Goal: Task Accomplishment & Management: Manage account settings

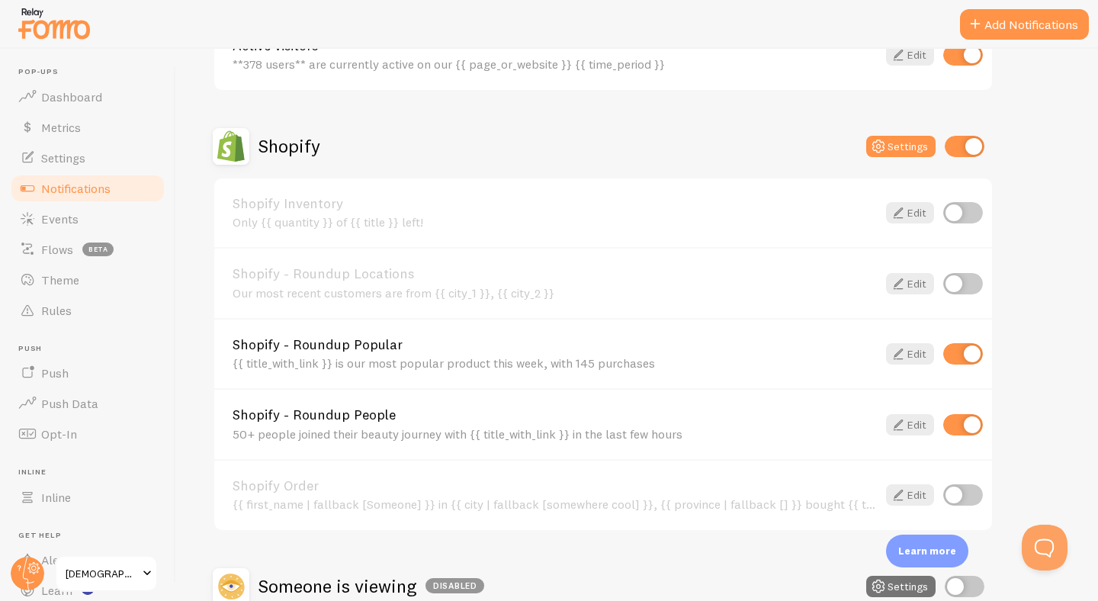
scroll to position [470, 0]
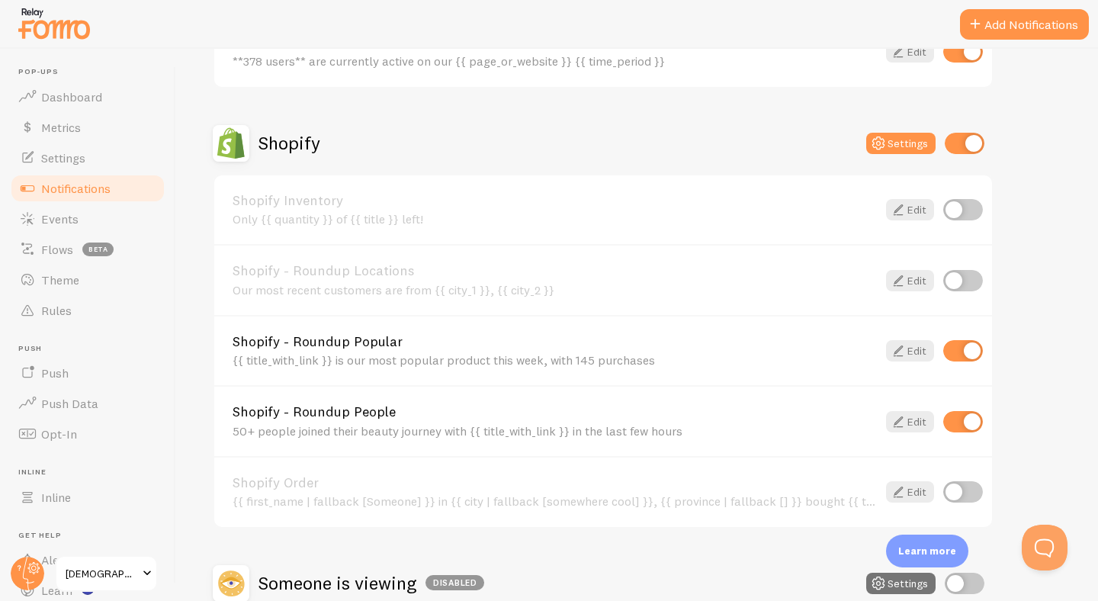
click at [955, 351] on input "checkbox" at bounding box center [963, 350] width 40 height 21
checkbox input "false"
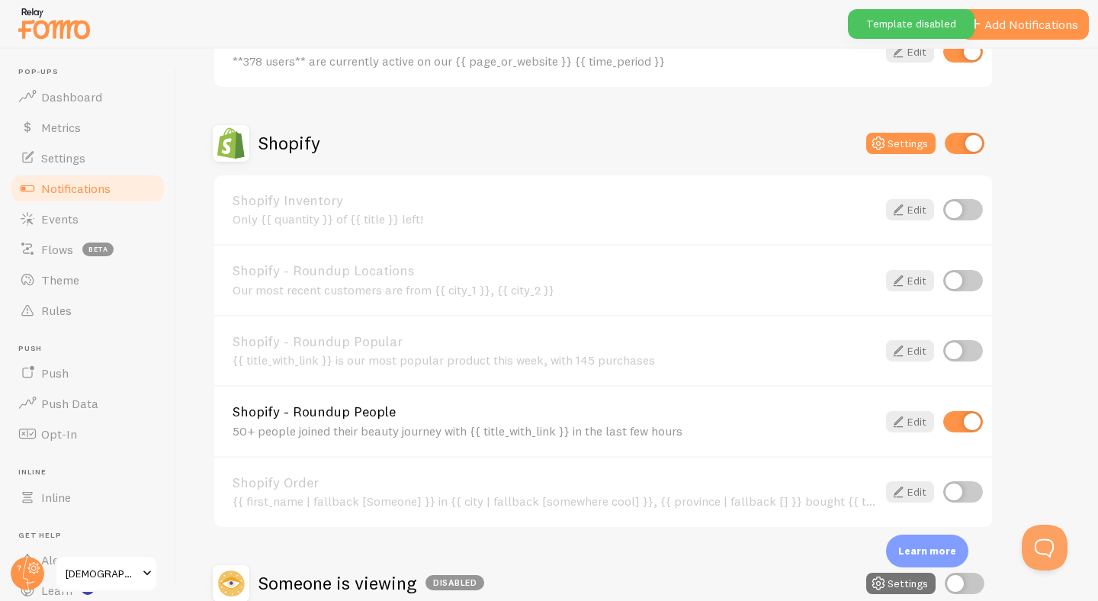
click at [970, 429] on input "checkbox" at bounding box center [963, 421] width 40 height 21
checkbox input "false"
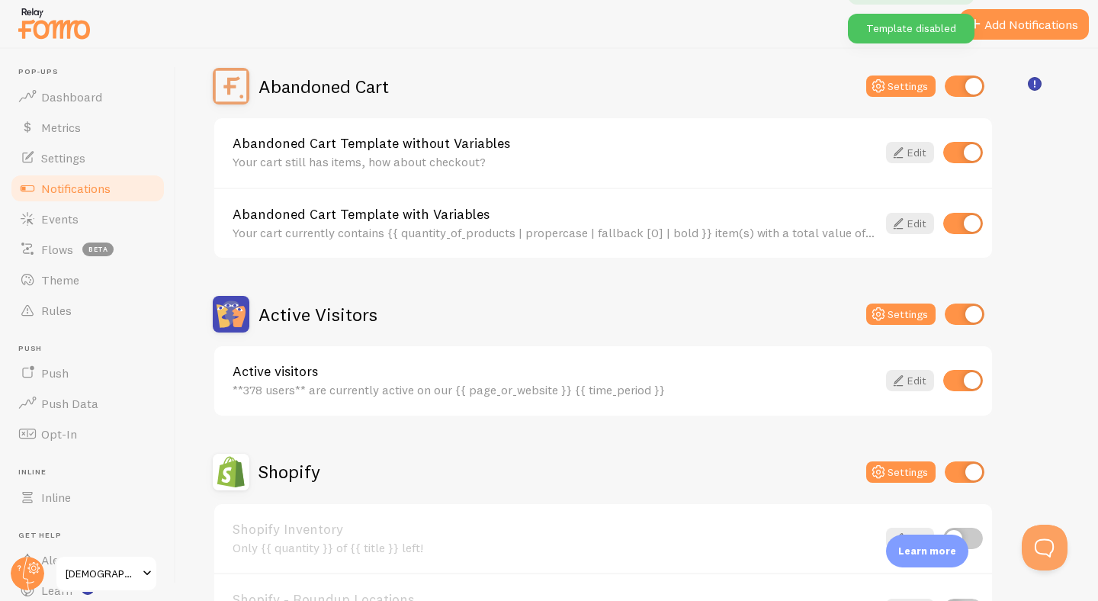
scroll to position [140, 0]
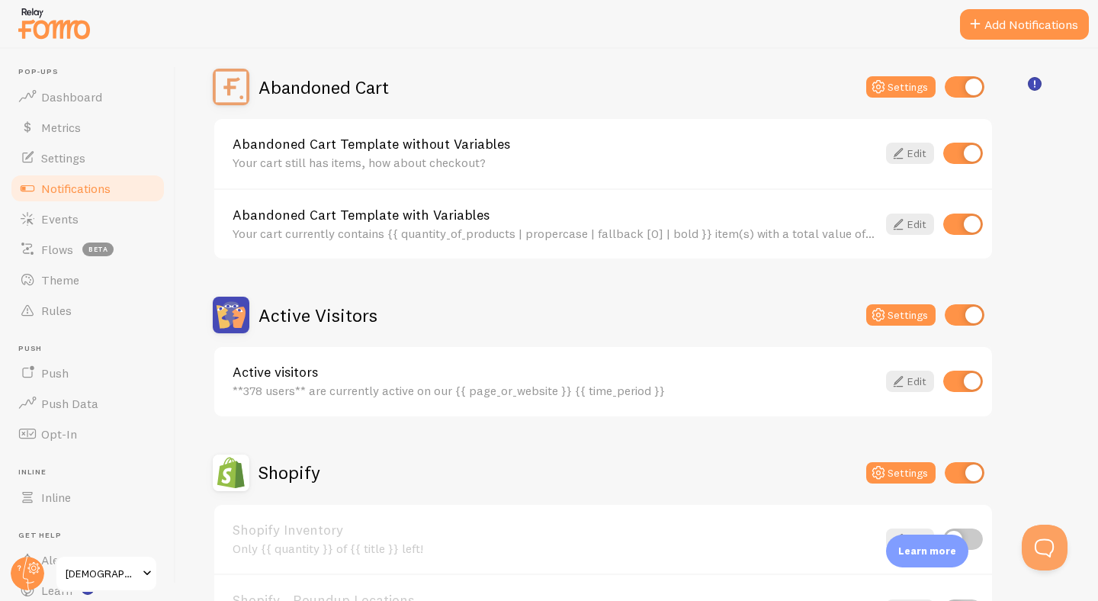
click at [960, 226] on input "checkbox" at bounding box center [963, 223] width 40 height 21
checkbox input "false"
click at [954, 170] on div "Abandoned Cart Template without Variables Your cart still has items, how about …" at bounding box center [603, 153] width 778 height 69
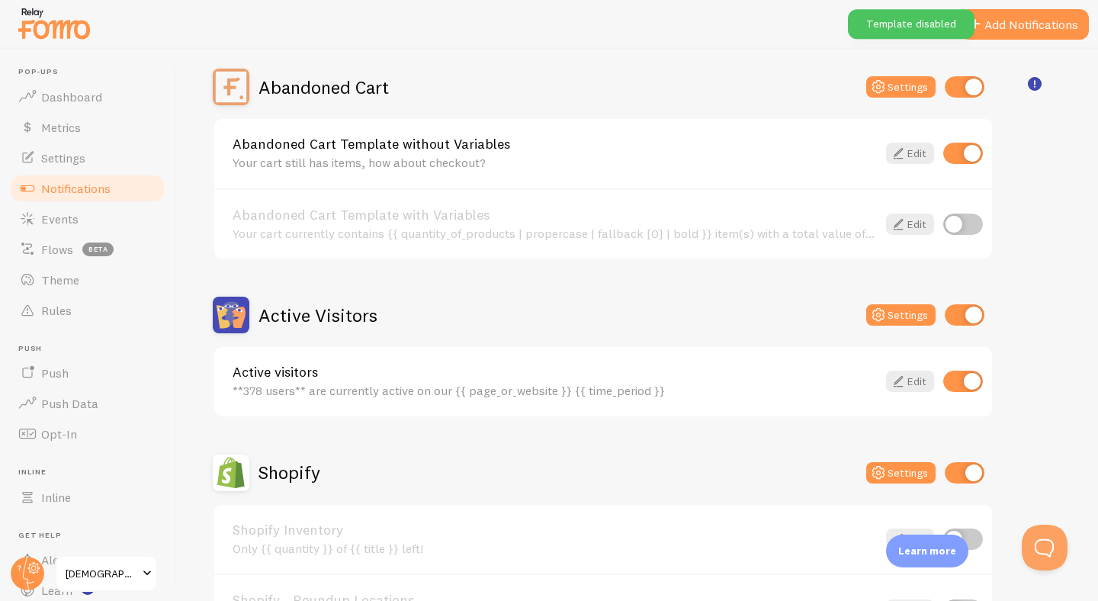
click at [954, 149] on input "checkbox" at bounding box center [963, 153] width 40 height 21
checkbox input "false"
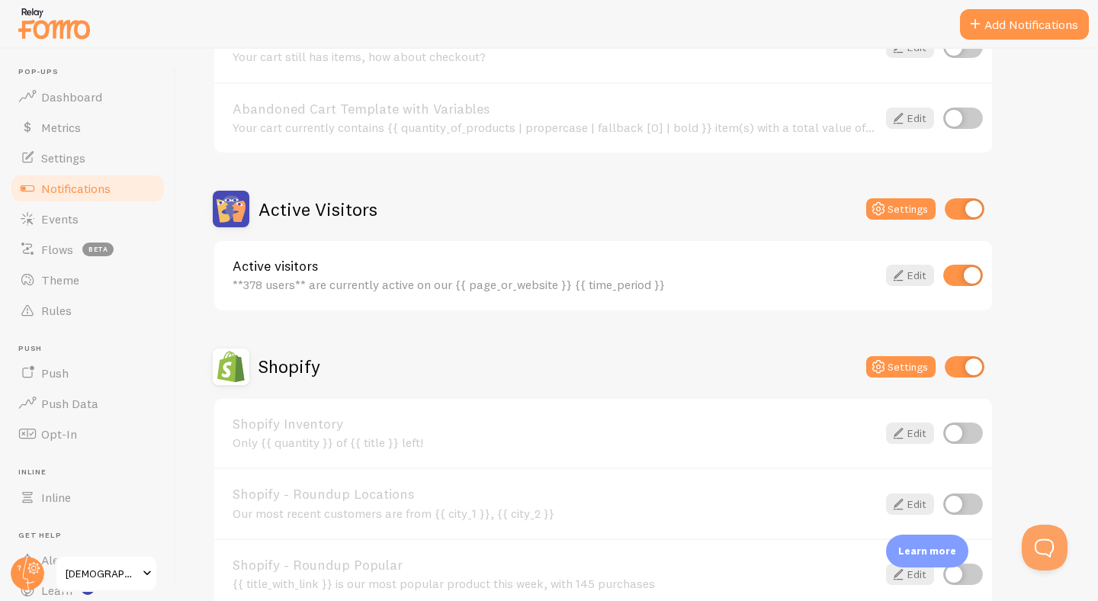
scroll to position [256, 0]
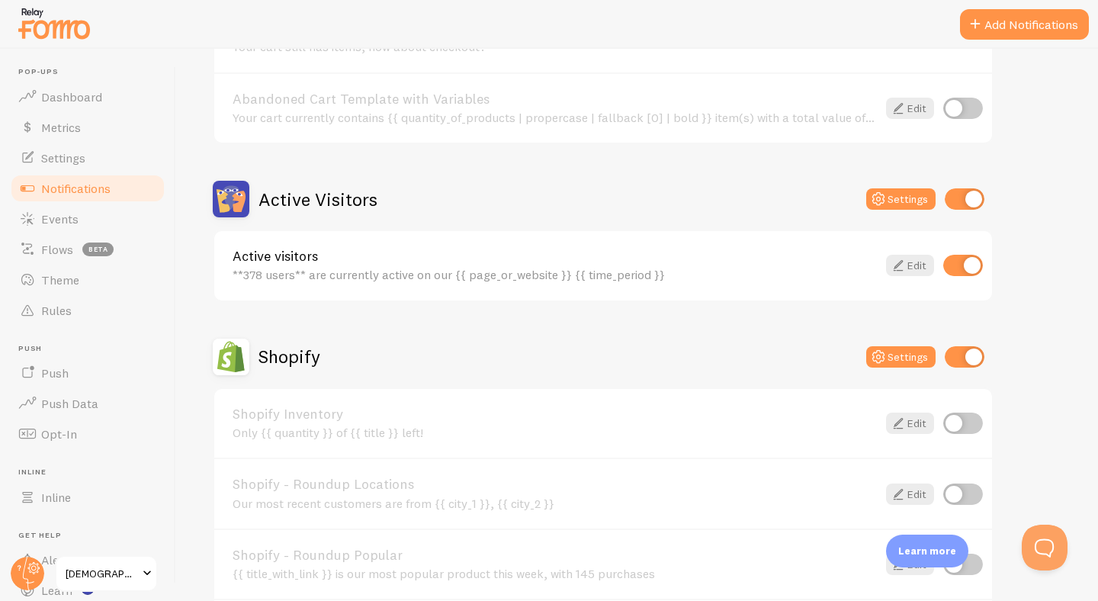
click at [893, 252] on div "Active visitors **378 users** are currently active on our {{ page_or_website }}…" at bounding box center [603, 265] width 778 height 69
click at [909, 269] on link "Edit" at bounding box center [910, 265] width 48 height 21
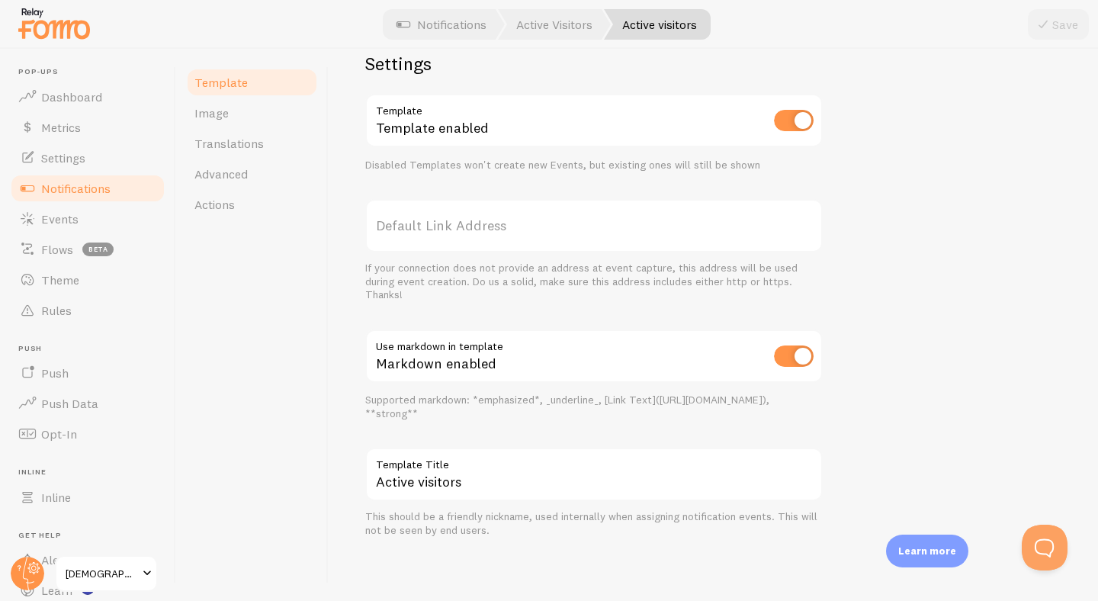
scroll to position [3, 0]
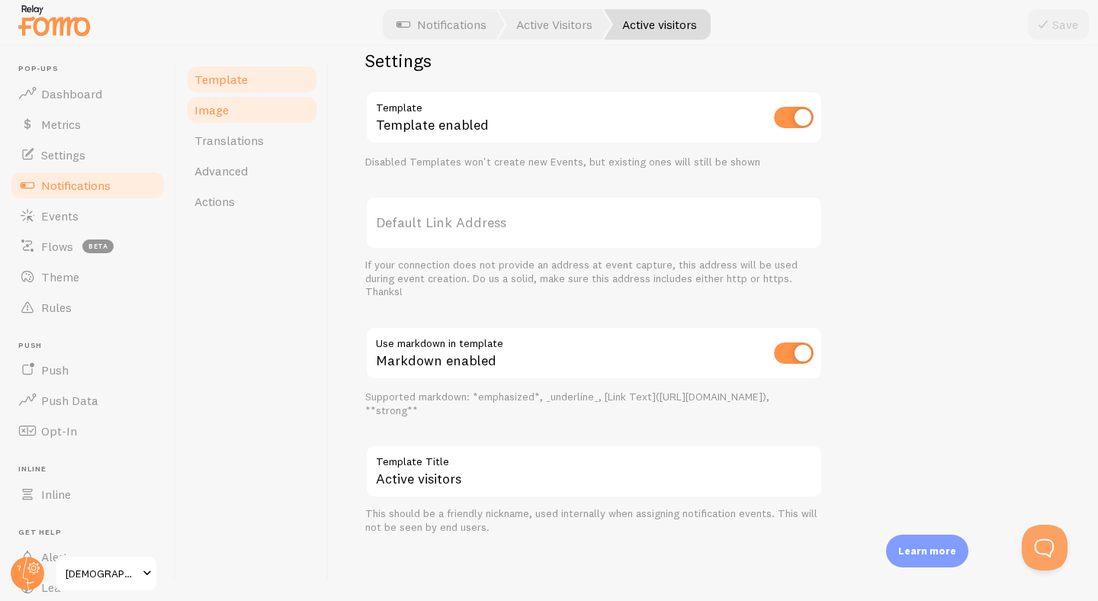
click at [245, 110] on link "Image" at bounding box center [251, 110] width 133 height 30
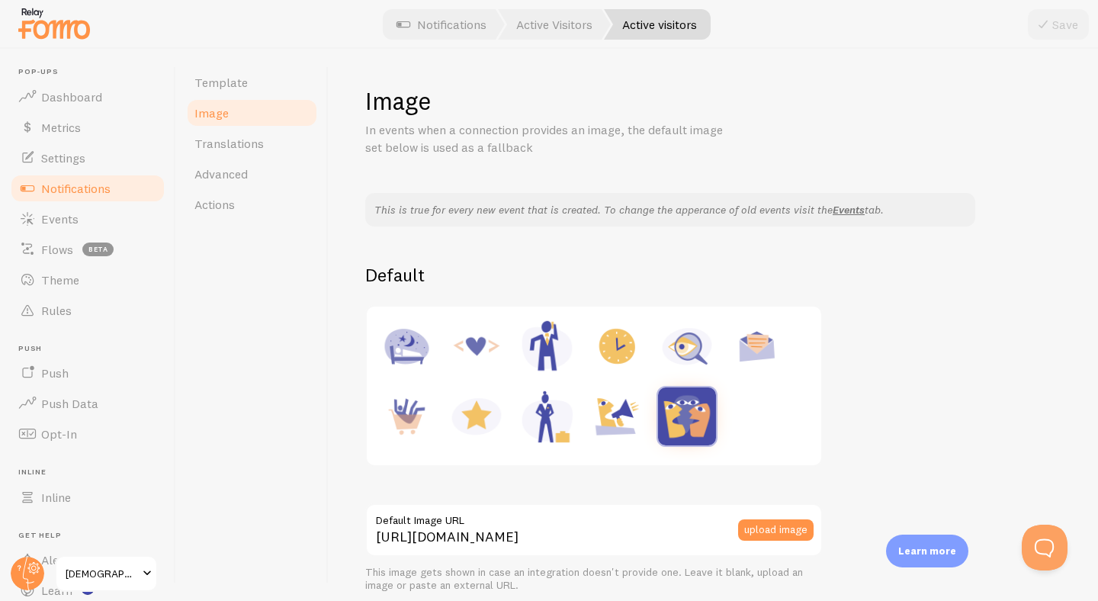
click at [688, 345] on img at bounding box center [687, 346] width 58 height 58
click at [416, 412] on img at bounding box center [406, 416] width 58 height 58
type input "[URL][DOMAIN_NAME]"
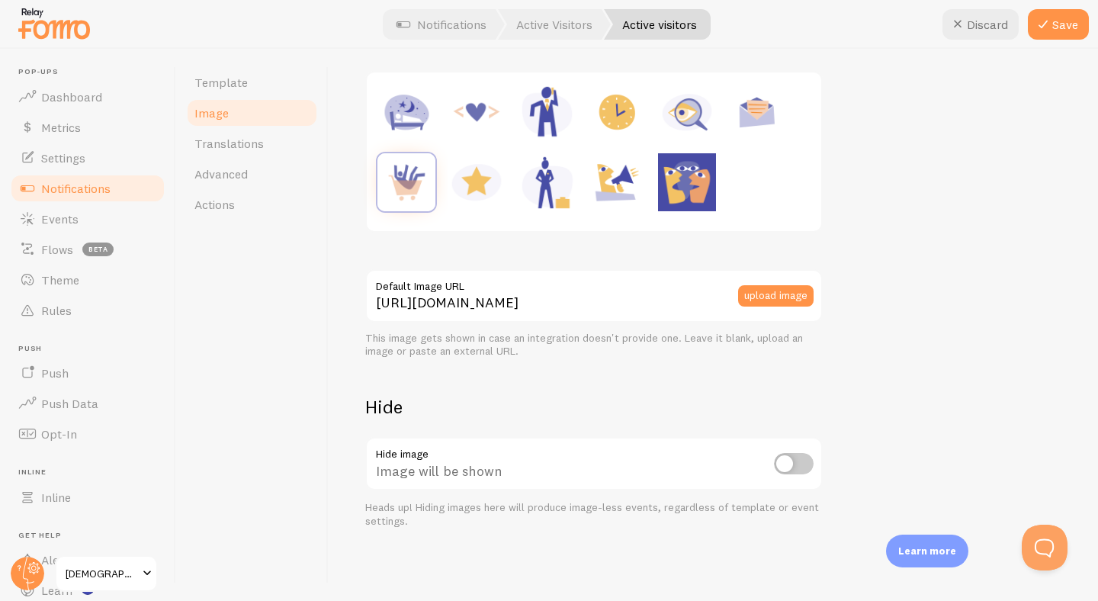
scroll to position [3, 0]
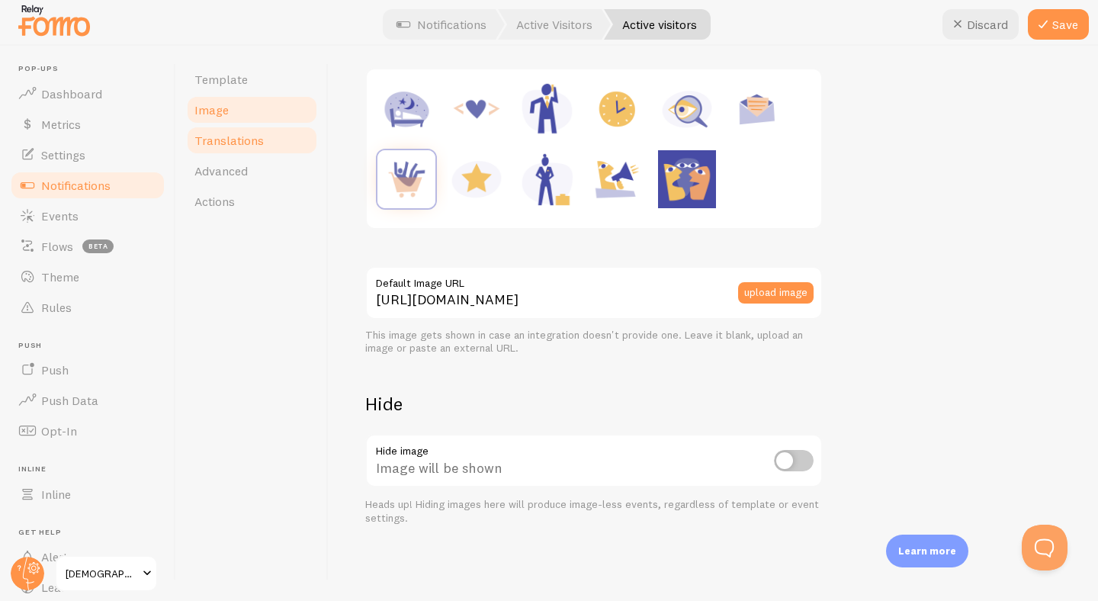
click at [236, 137] on span "Translations" at bounding box center [228, 140] width 69 height 15
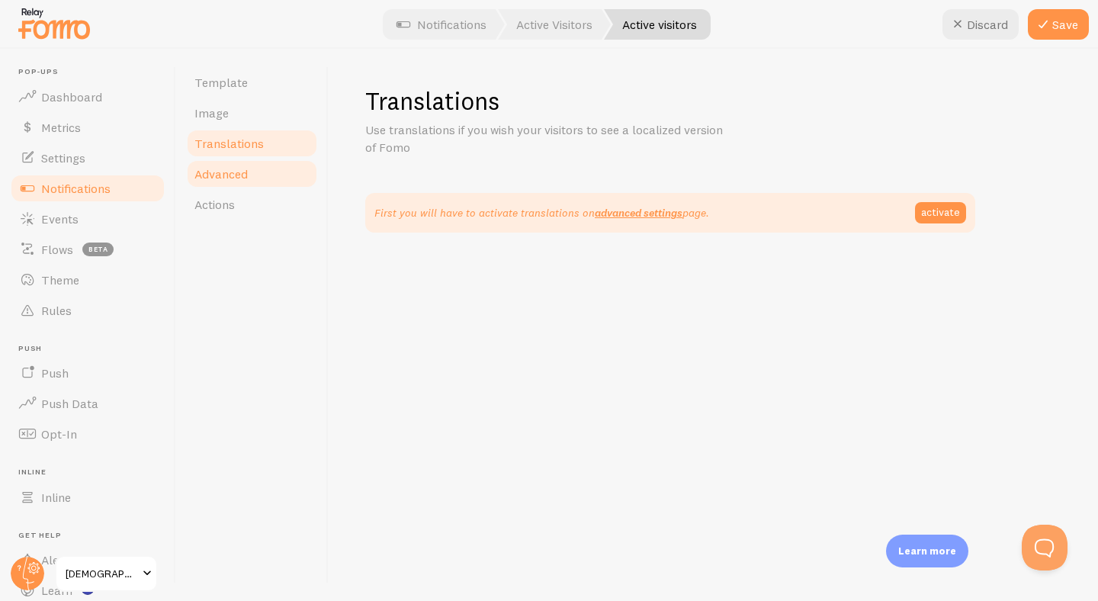
click at [248, 172] on link "Advanced" at bounding box center [251, 174] width 133 height 30
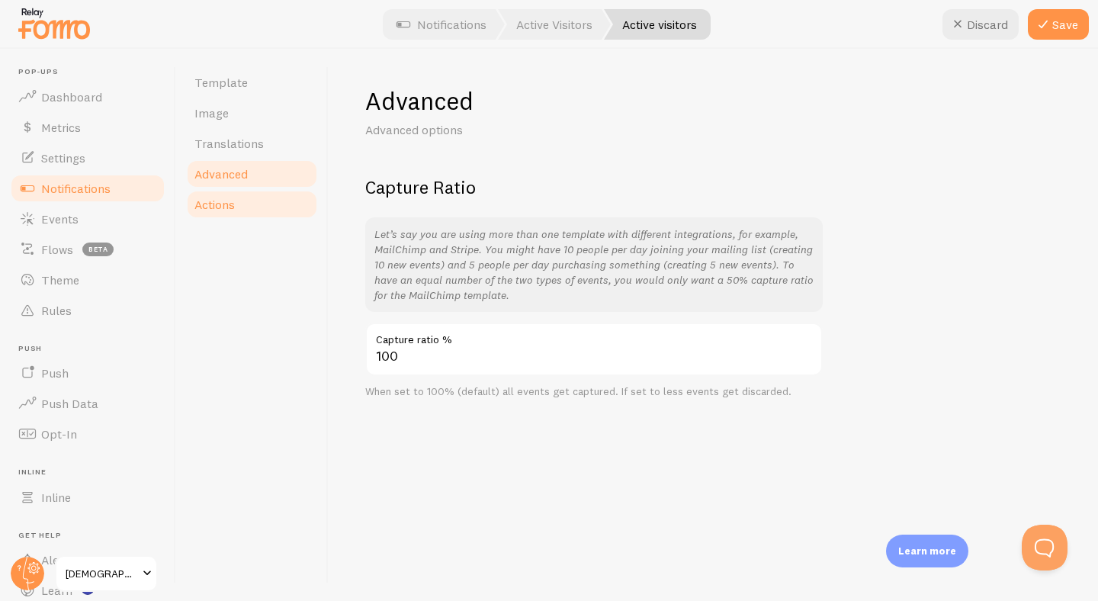
click at [246, 203] on link "Actions" at bounding box center [251, 204] width 133 height 30
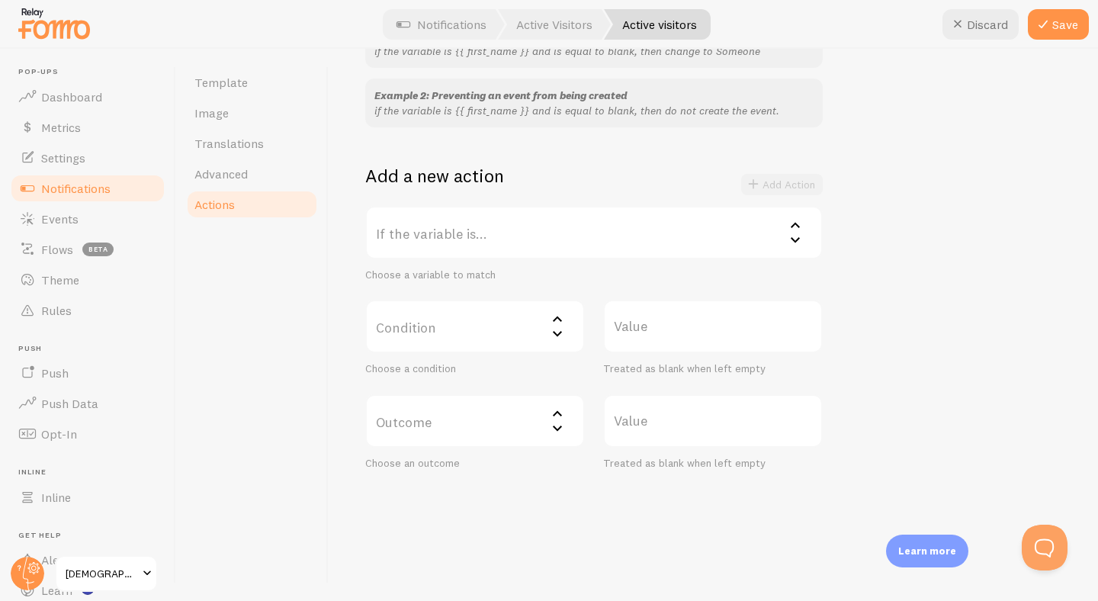
scroll to position [3, 0]
click at [1048, 25] on icon at bounding box center [1043, 24] width 18 height 18
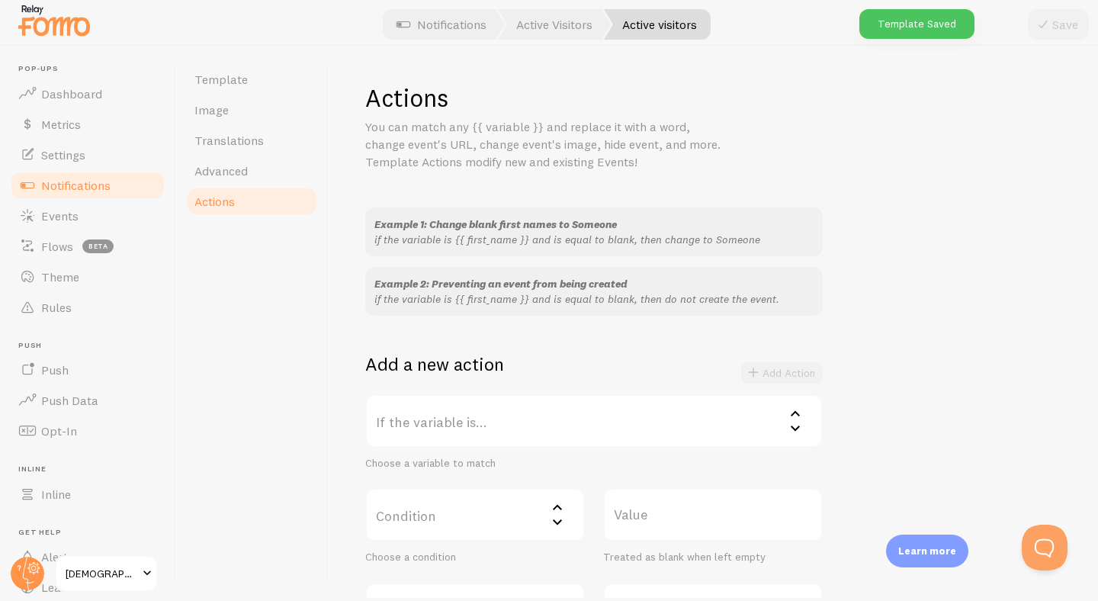
scroll to position [0, 0]
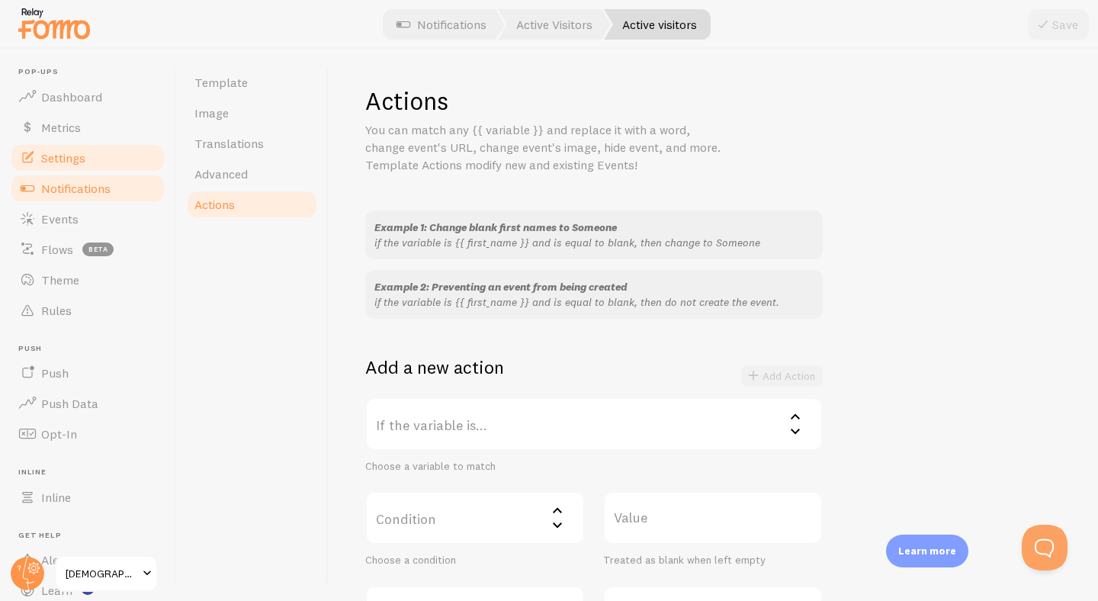
click at [110, 155] on link "Settings" at bounding box center [87, 158] width 157 height 30
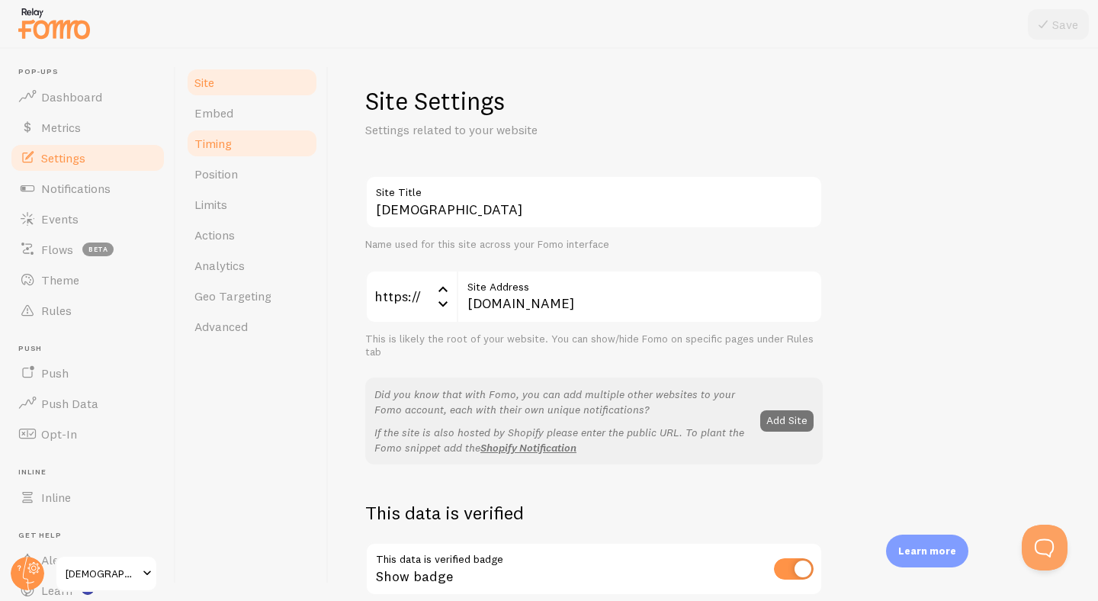
click at [241, 152] on link "Timing" at bounding box center [251, 143] width 133 height 30
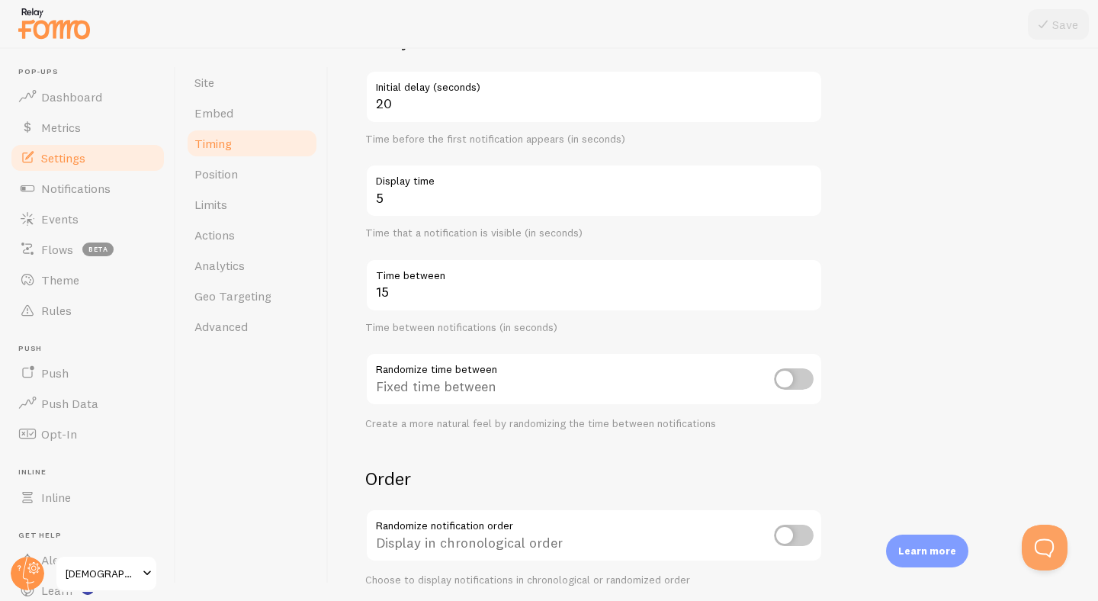
scroll to position [98, 0]
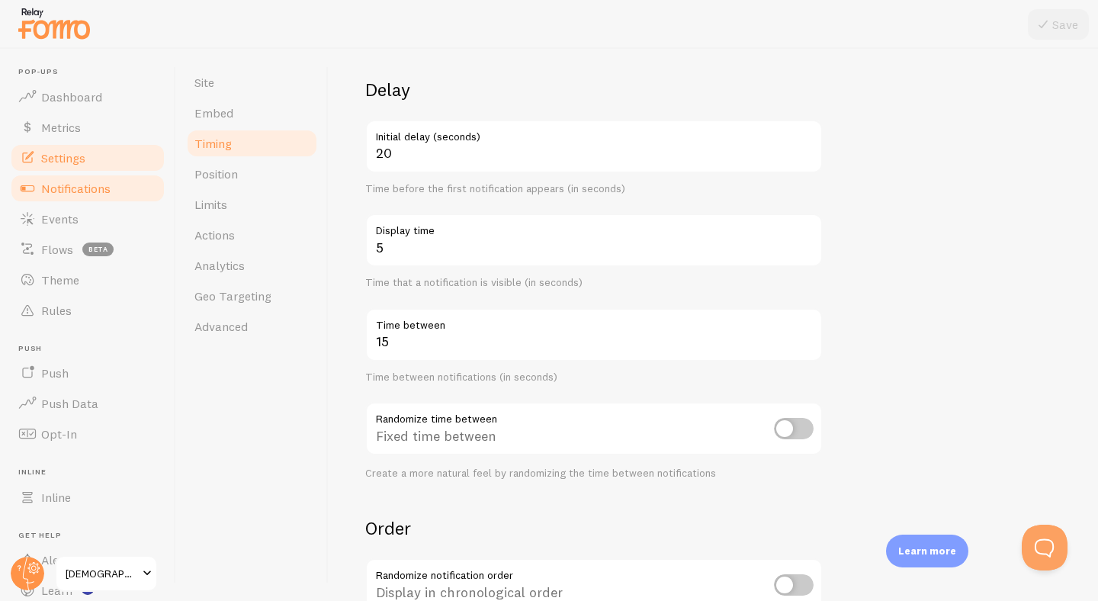
click at [105, 192] on span "Notifications" at bounding box center [75, 188] width 69 height 15
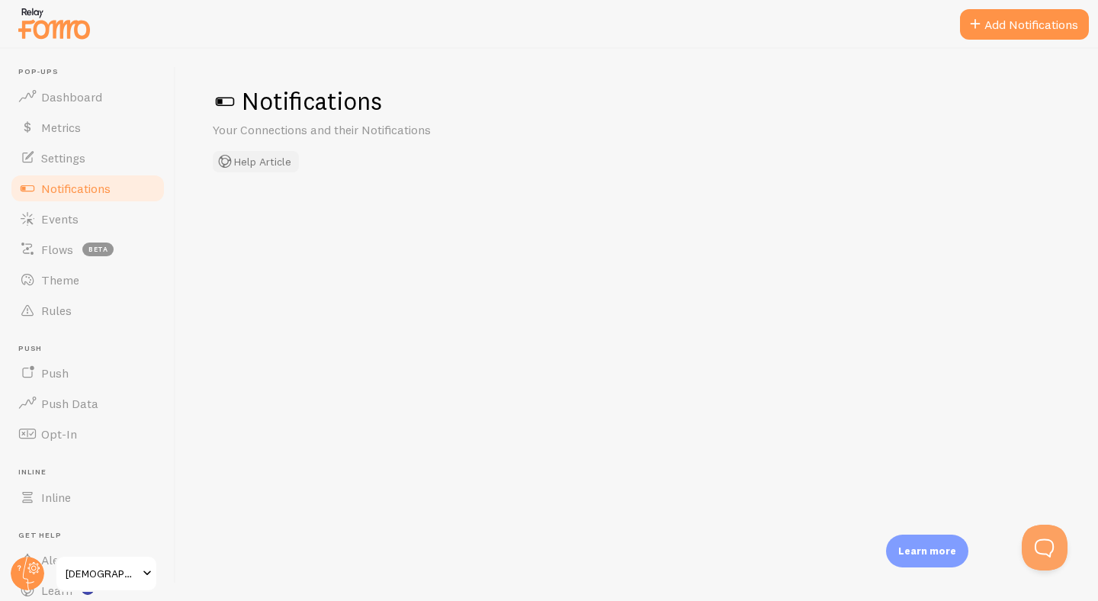
checkbox input "false"
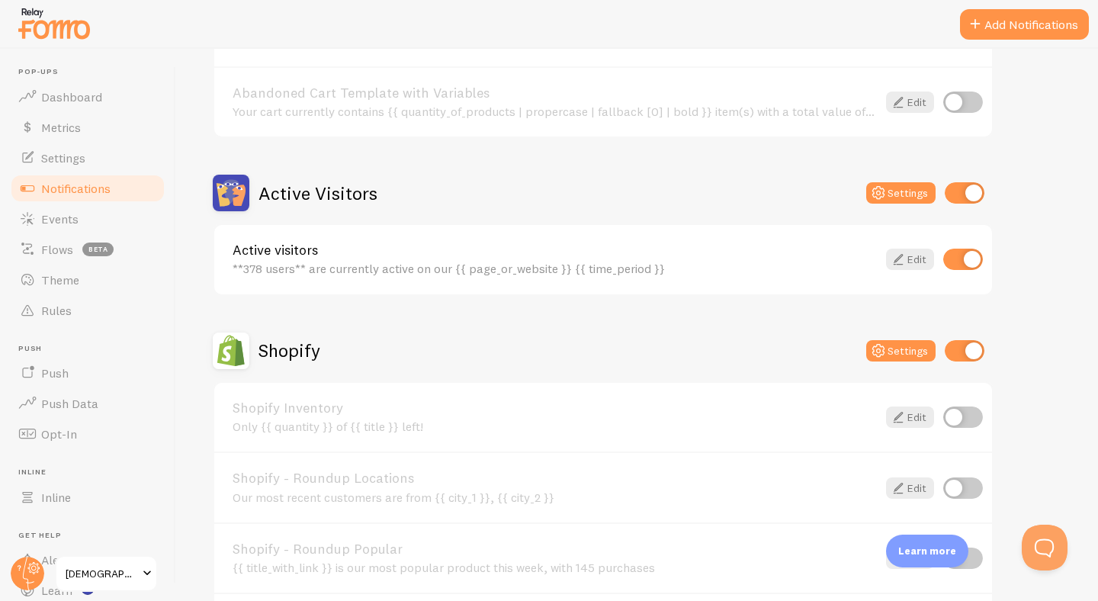
scroll to position [267, 0]
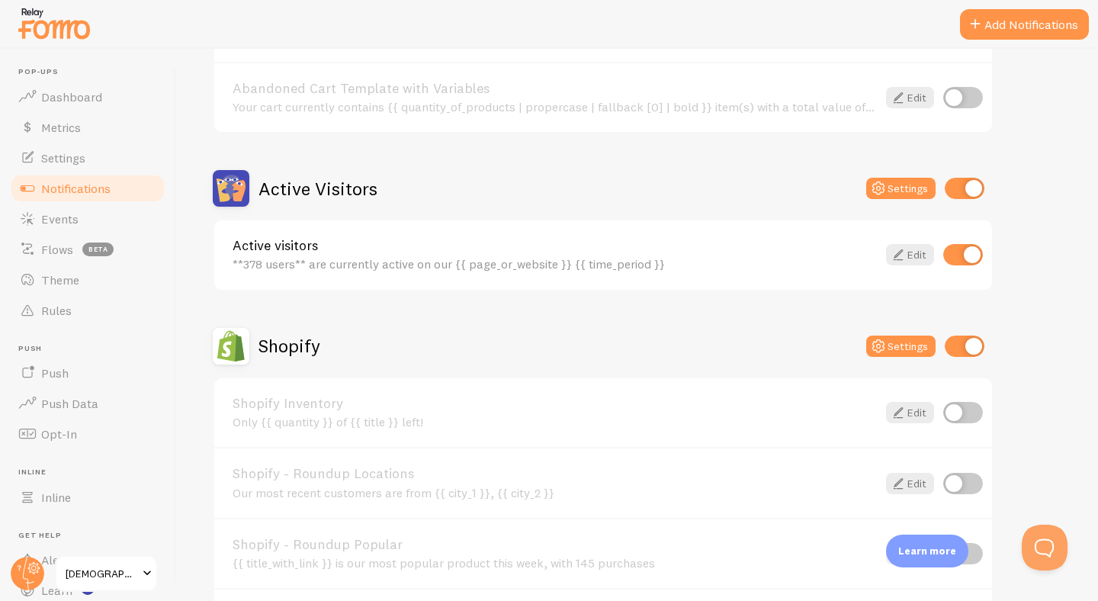
click at [873, 202] on div "Active Visitors Settings" at bounding box center [603, 188] width 781 height 37
click at [887, 196] on icon at bounding box center [878, 188] width 18 height 18
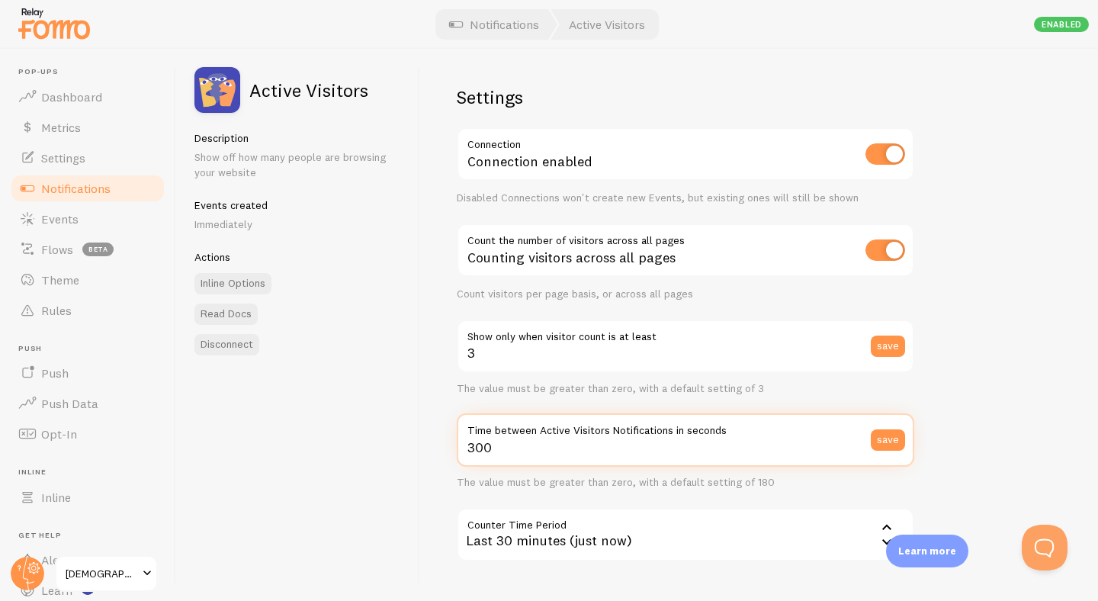
click at [549, 444] on input "300" at bounding box center [685, 439] width 457 height 53
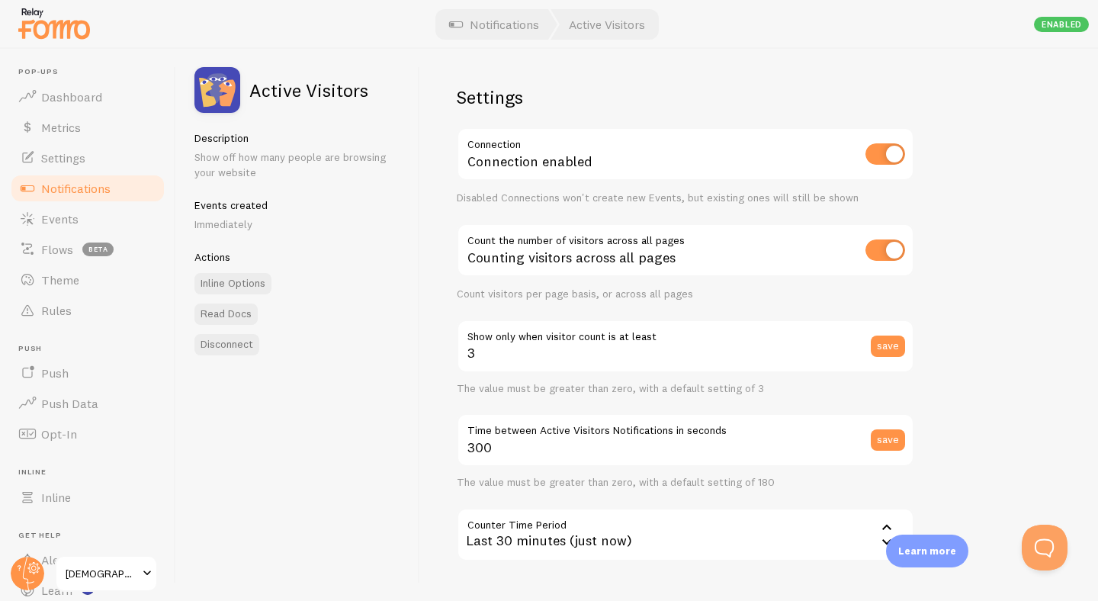
click at [226, 223] on p "Immediately" at bounding box center [297, 223] width 207 height 15
click at [229, 220] on p "Immediately" at bounding box center [297, 223] width 207 height 15
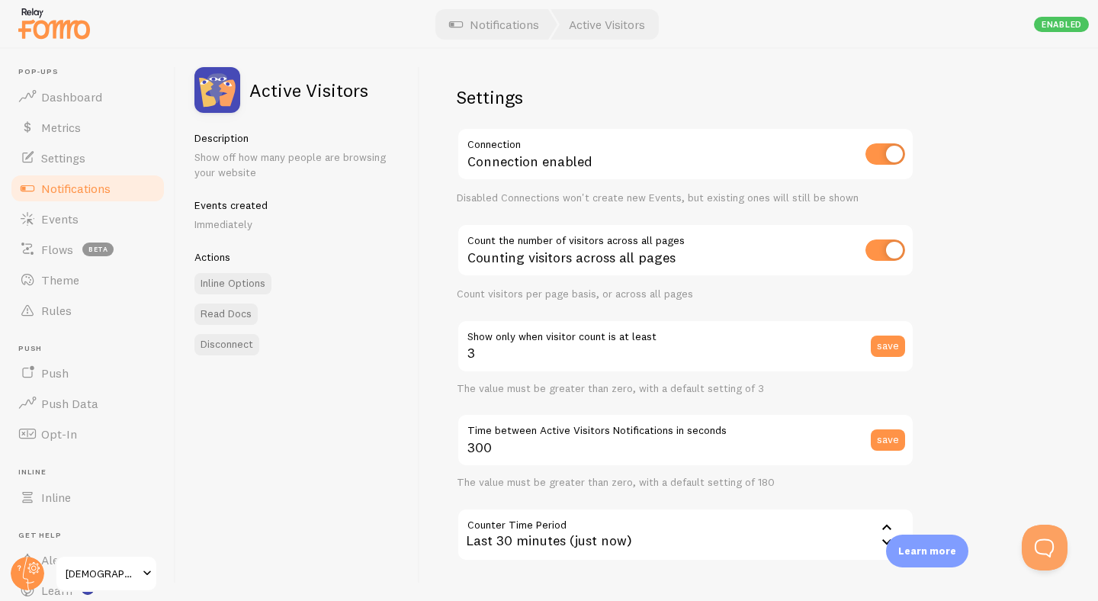
click at [627, 258] on div "Counting visitors across all pages" at bounding box center [685, 251] width 457 height 56
click at [634, 339] on label "Show only when visitor count is at least" at bounding box center [685, 332] width 457 height 26
click at [634, 339] on input "3" at bounding box center [685, 345] width 457 height 53
